Goal: Information Seeking & Learning: Understand process/instructions

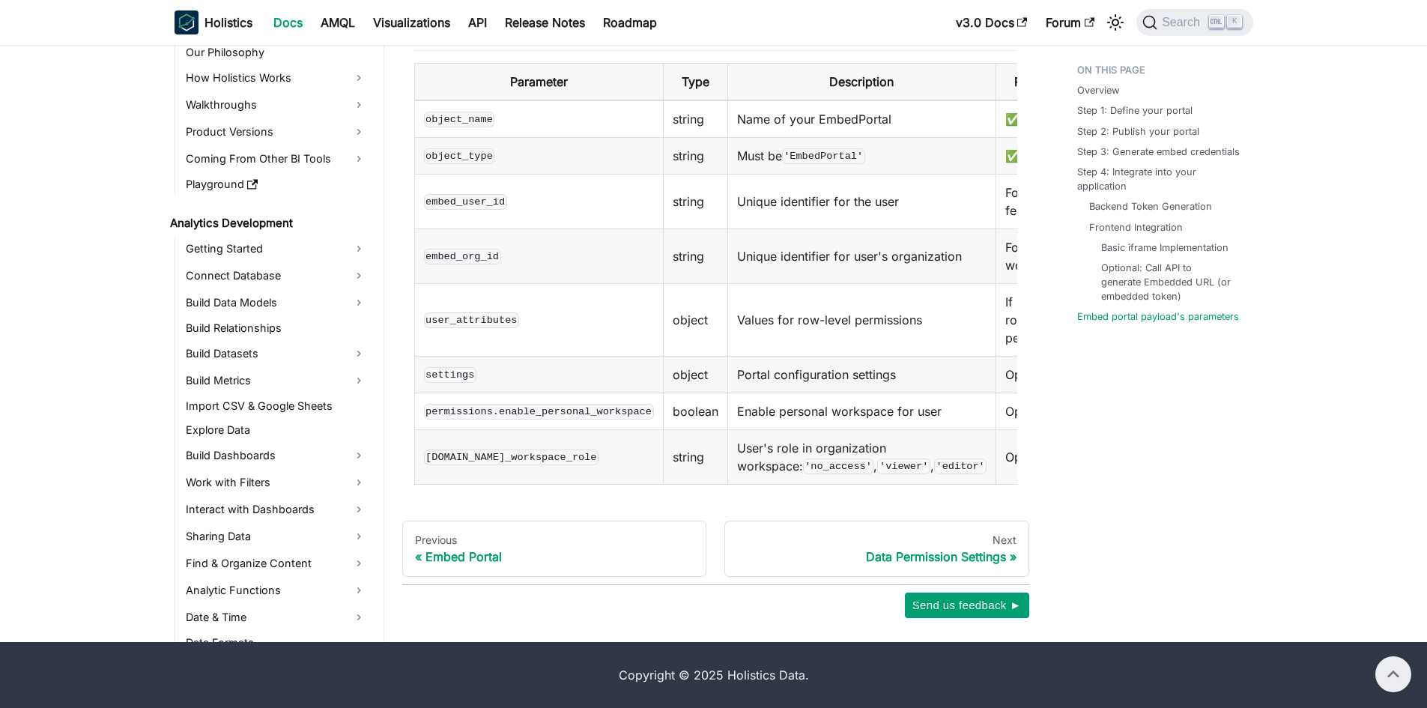
scroll to position [1301, 0]
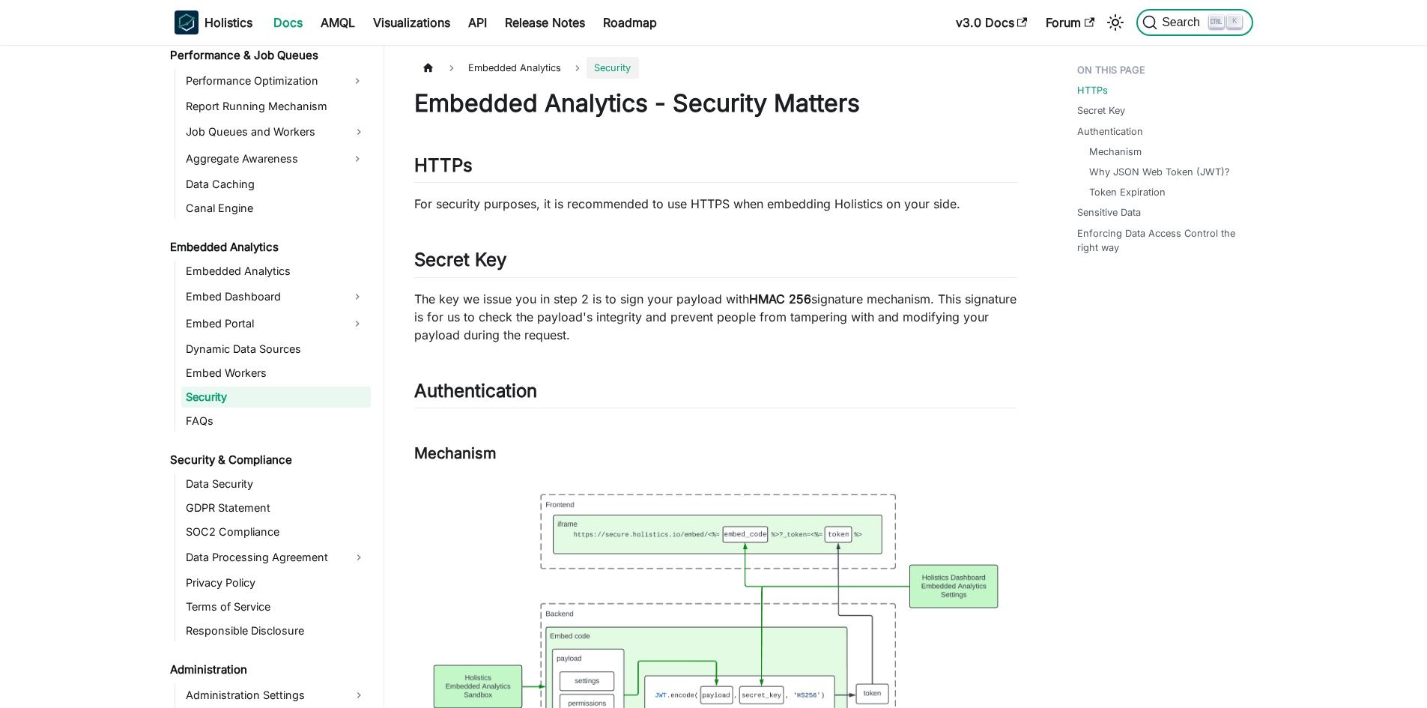
click at [1179, 22] on span "Search" at bounding box center [1184, 22] width 52 height 13
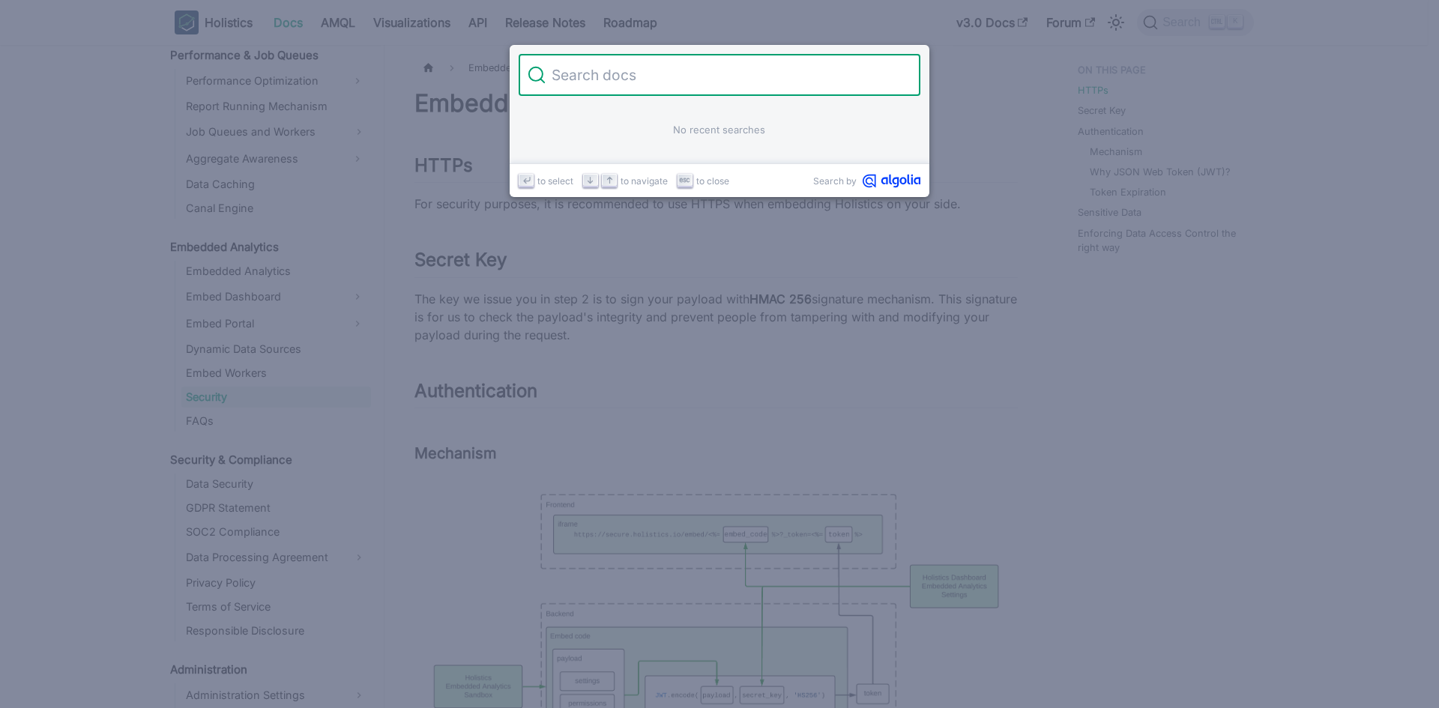
click at [679, 85] on input "Search" at bounding box center [728, 75] width 366 height 42
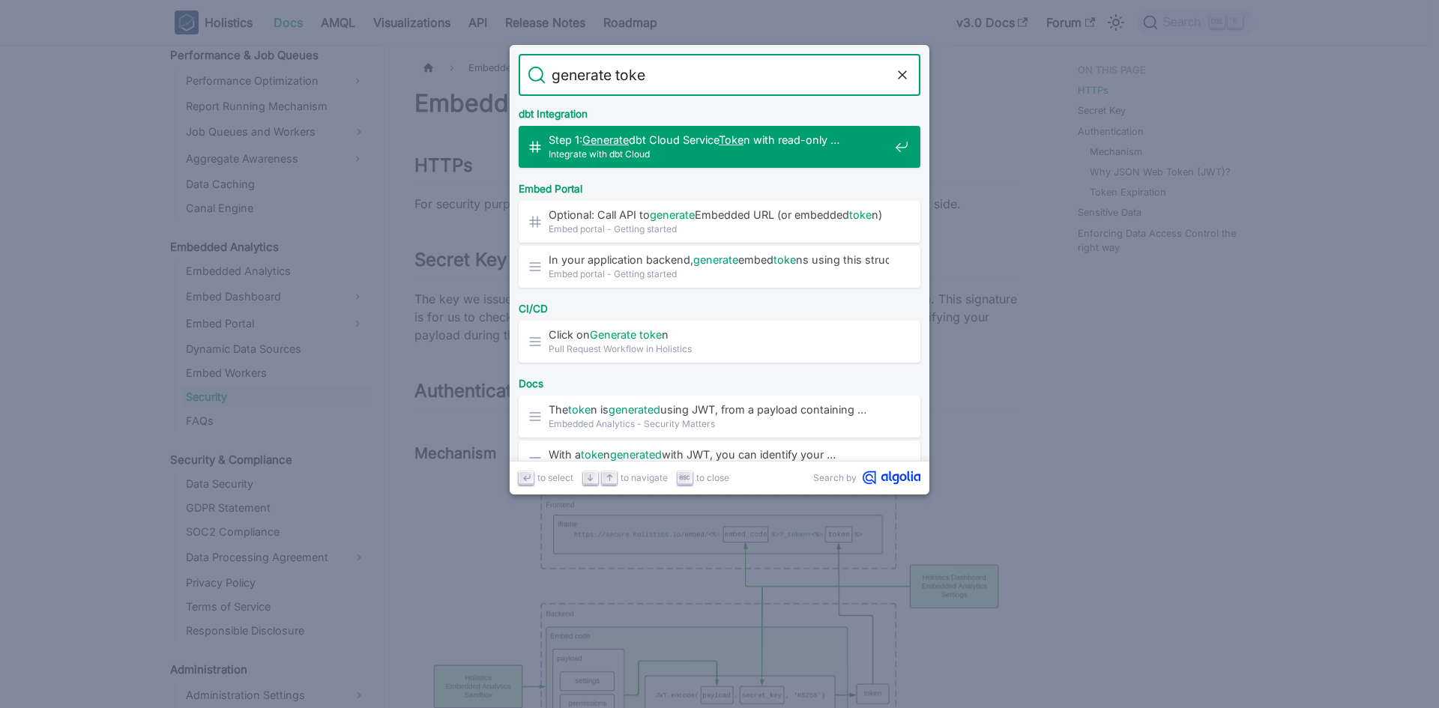
type input "generate token"
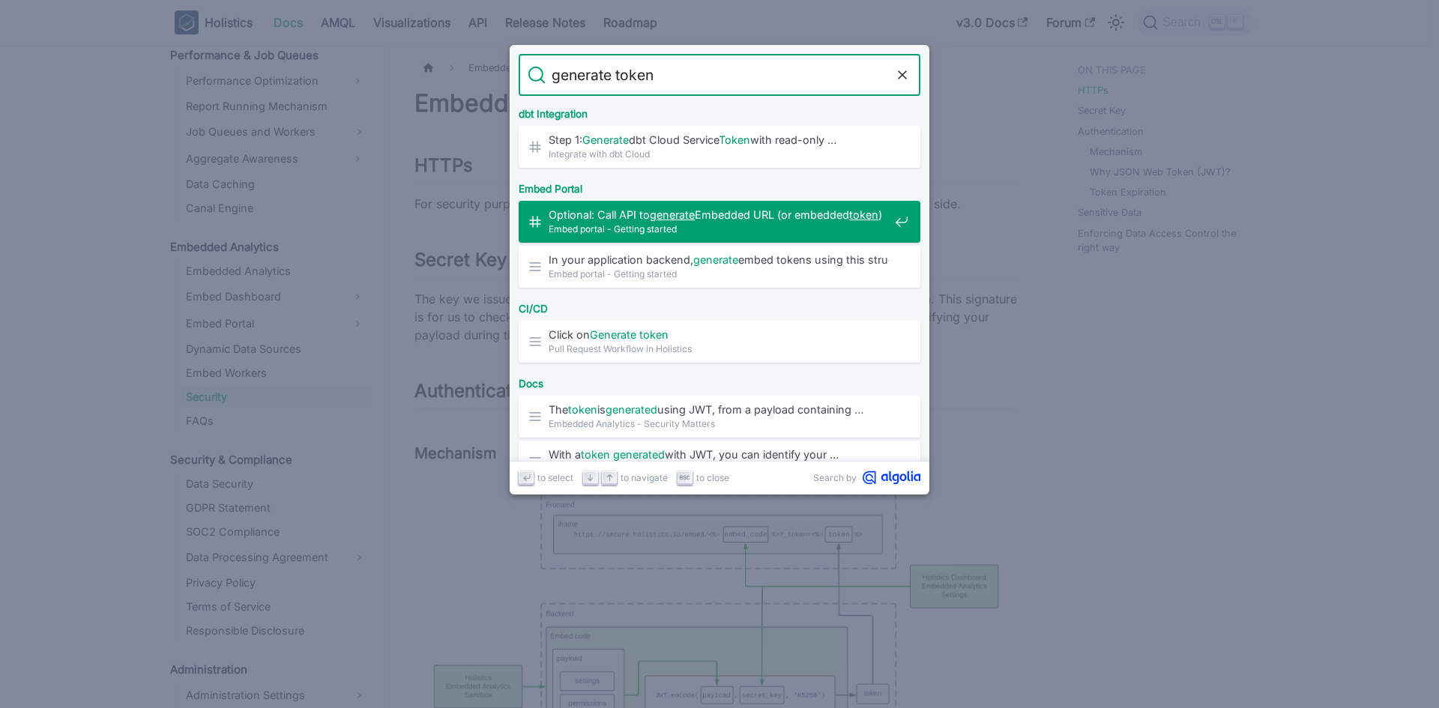
click at [702, 213] on span "Optional: Call API to generate Embedded URL (or embedded token )​" at bounding box center [718, 215] width 340 height 14
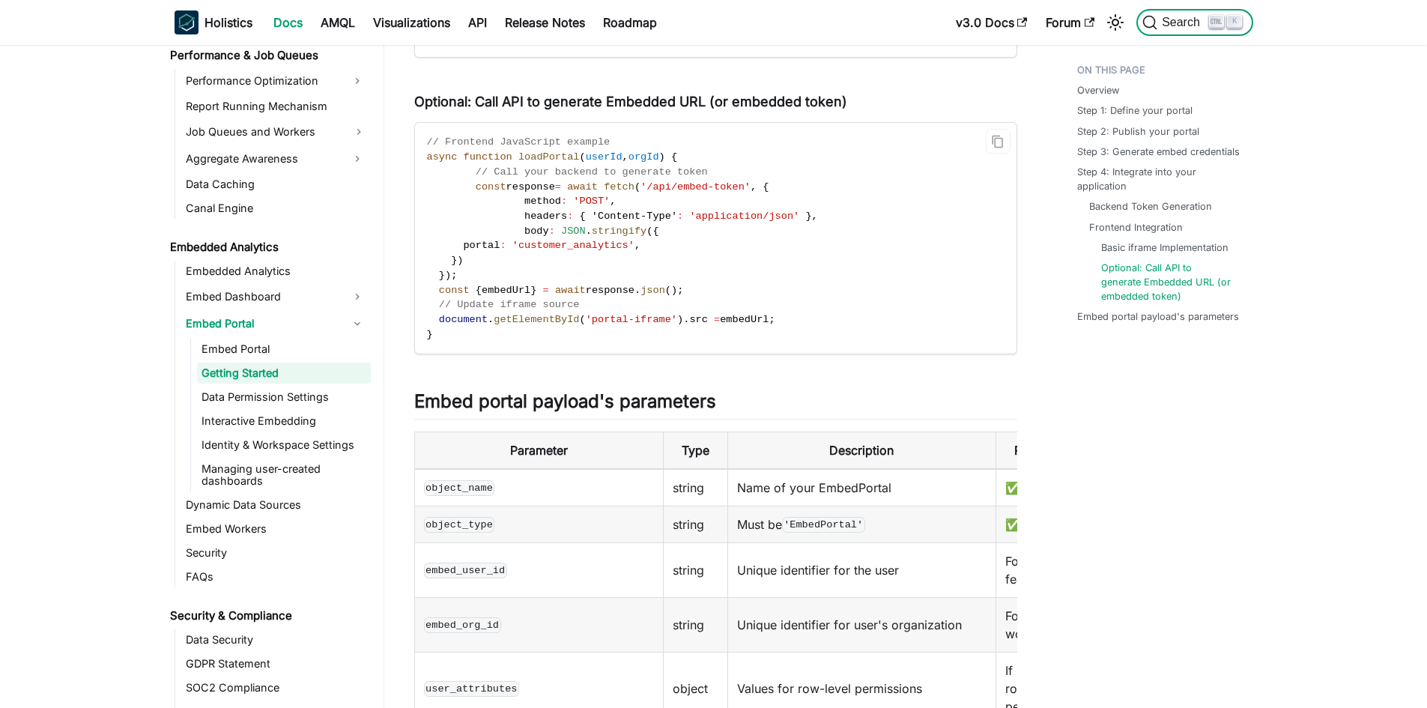
scroll to position [1791, 0]
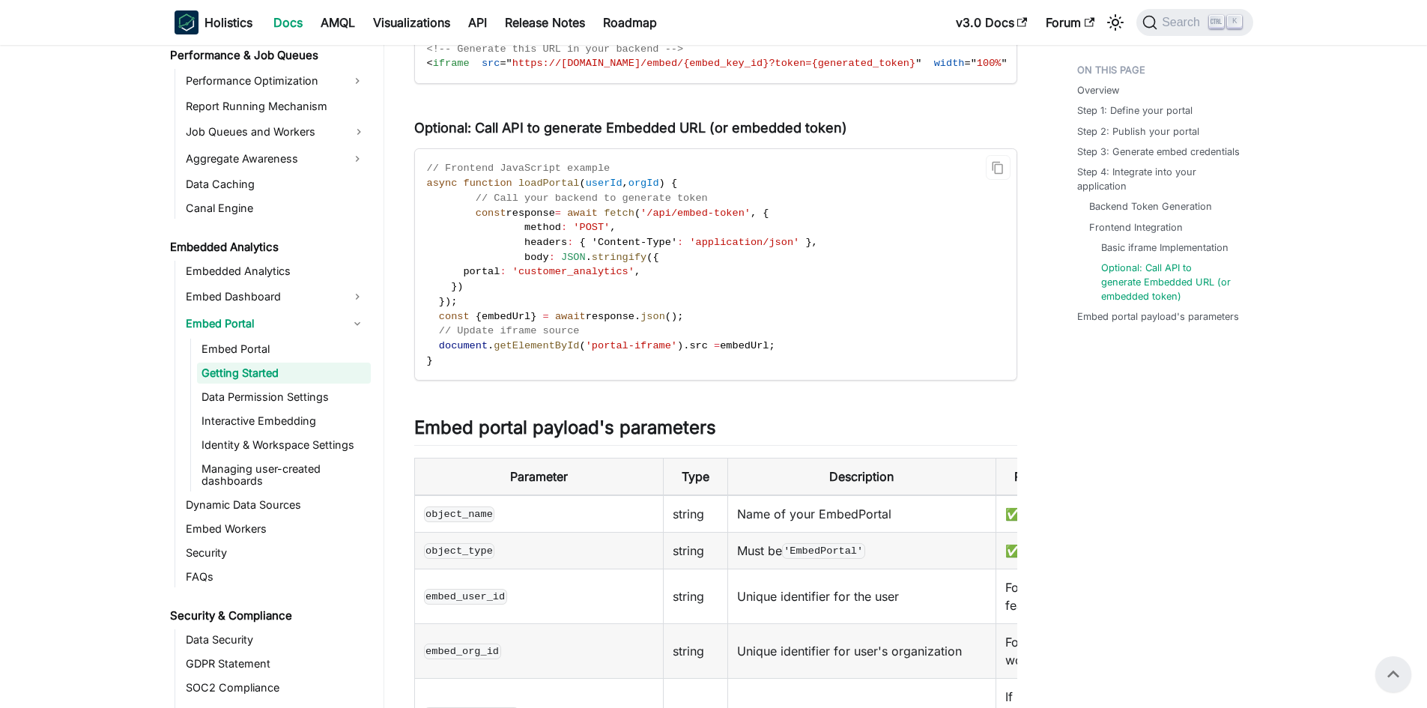
click at [499, 322] on span "embedUrl" at bounding box center [506, 316] width 49 height 11
click at [557, 184] on code "// Frontend JavaScript example async function loadPortal ( userId , orgId ) { /…" at bounding box center [714, 264] width 599 height 231
click at [555, 189] on span "loadPortal" at bounding box center [548, 183] width 61 height 11
click at [593, 189] on span "userId" at bounding box center [604, 183] width 37 height 11
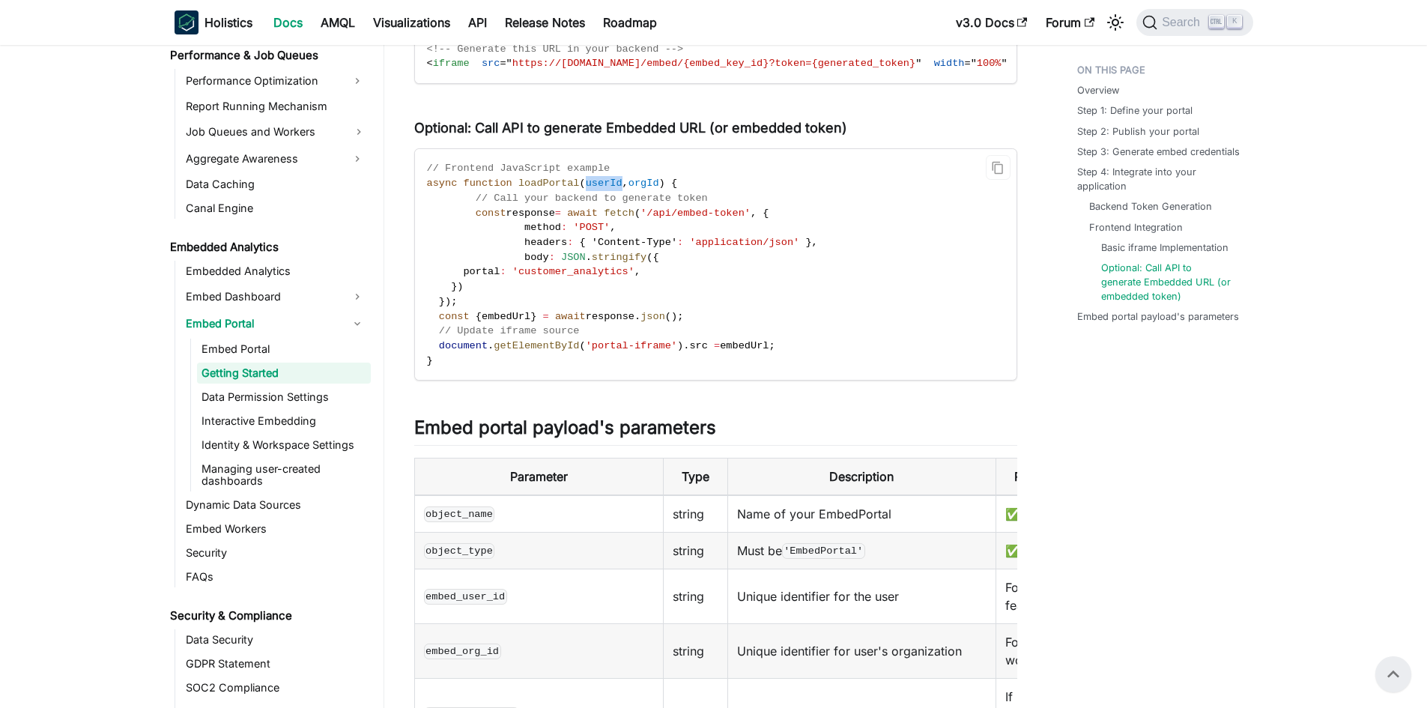
click at [593, 189] on span "userId" at bounding box center [604, 183] width 37 height 11
click at [629, 189] on span "orgId" at bounding box center [644, 183] width 31 height 11
click at [720, 194] on code "// Frontend JavaScript example async function loadPortal ( userId , orgId ) { /…" at bounding box center [714, 264] width 599 height 231
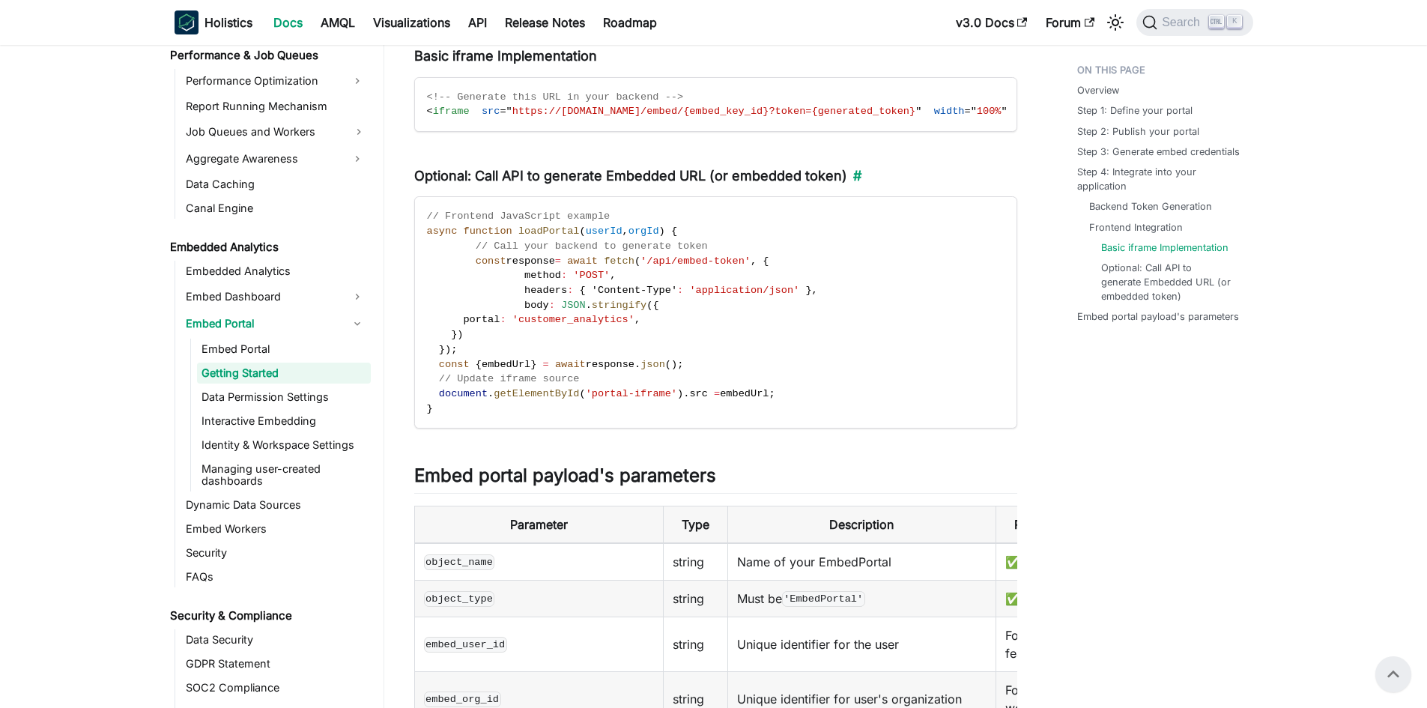
scroll to position [1716, 0]
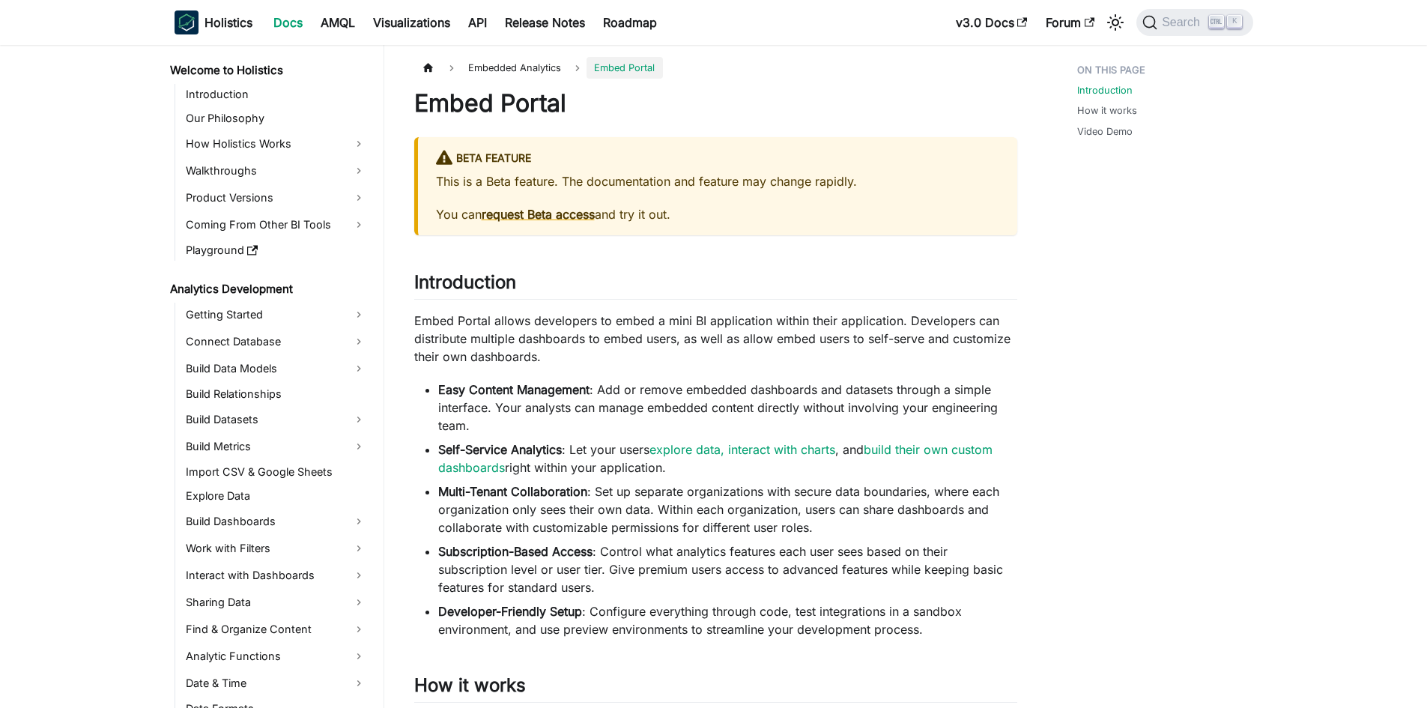
scroll to position [1109, 0]
